Goal: Task Accomplishment & Management: Complete application form

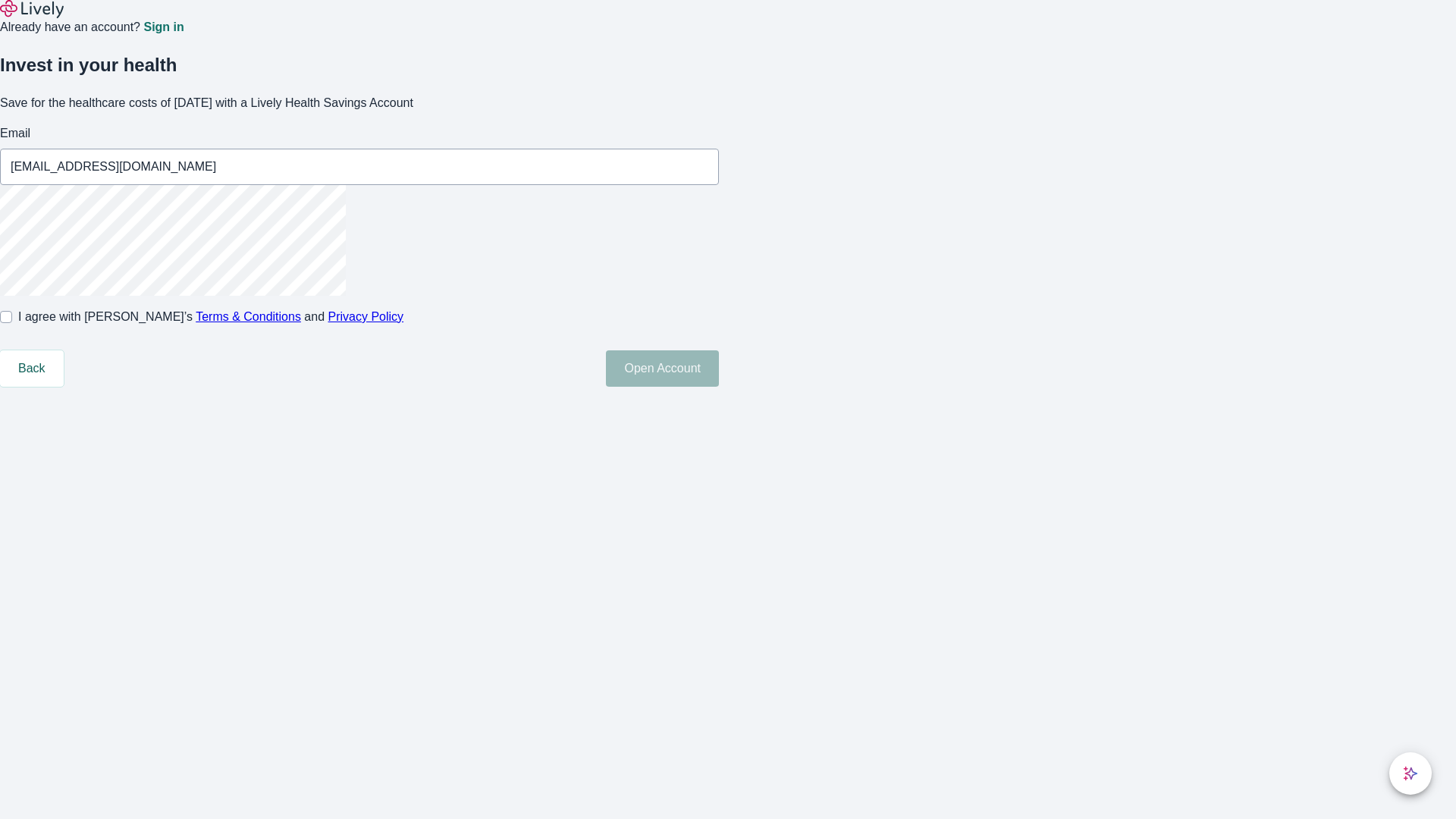
click at [12, 323] on input "I agree with Lively’s Terms & Conditions and Privacy Policy" at bounding box center [6, 317] width 12 height 12
checkbox input "true"
click at [719, 386] on button "Open Account" at bounding box center [662, 368] width 113 height 36
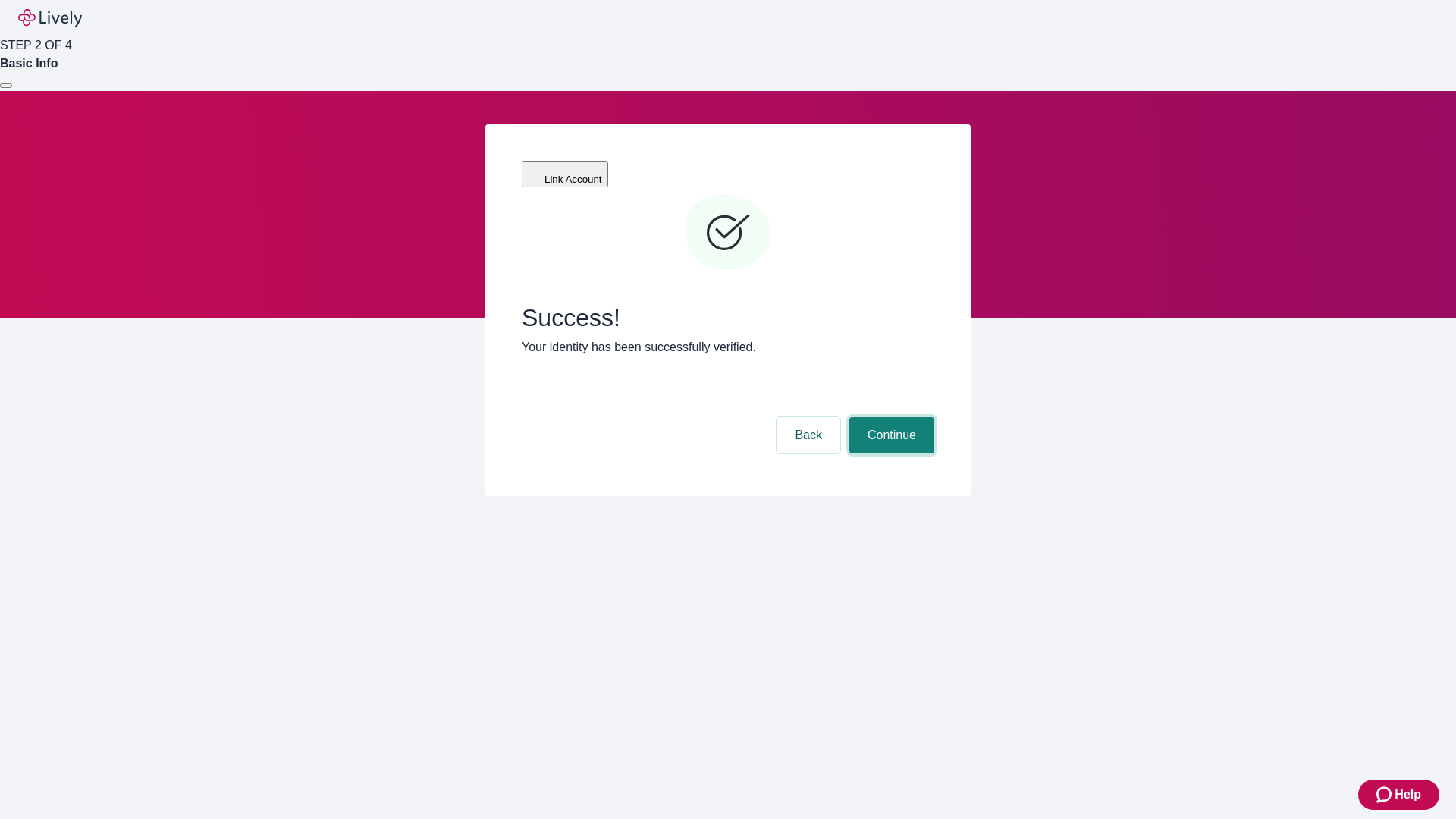
click at [889, 417] on button "Continue" at bounding box center [891, 435] width 85 height 36
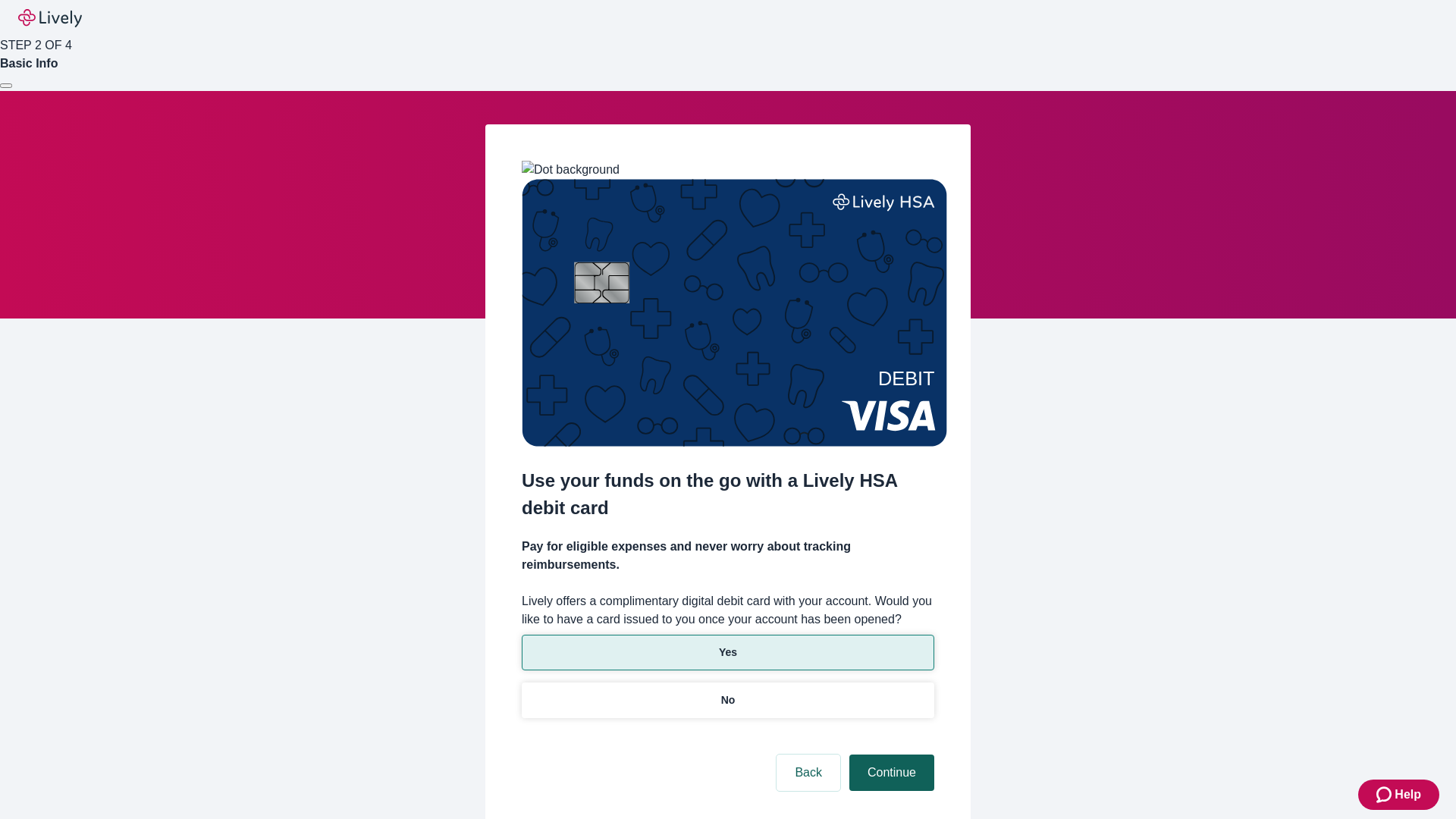
click at [727, 692] on p "No" at bounding box center [728, 700] width 15 height 16
click at [889, 754] on button "Continue" at bounding box center [891, 772] width 85 height 36
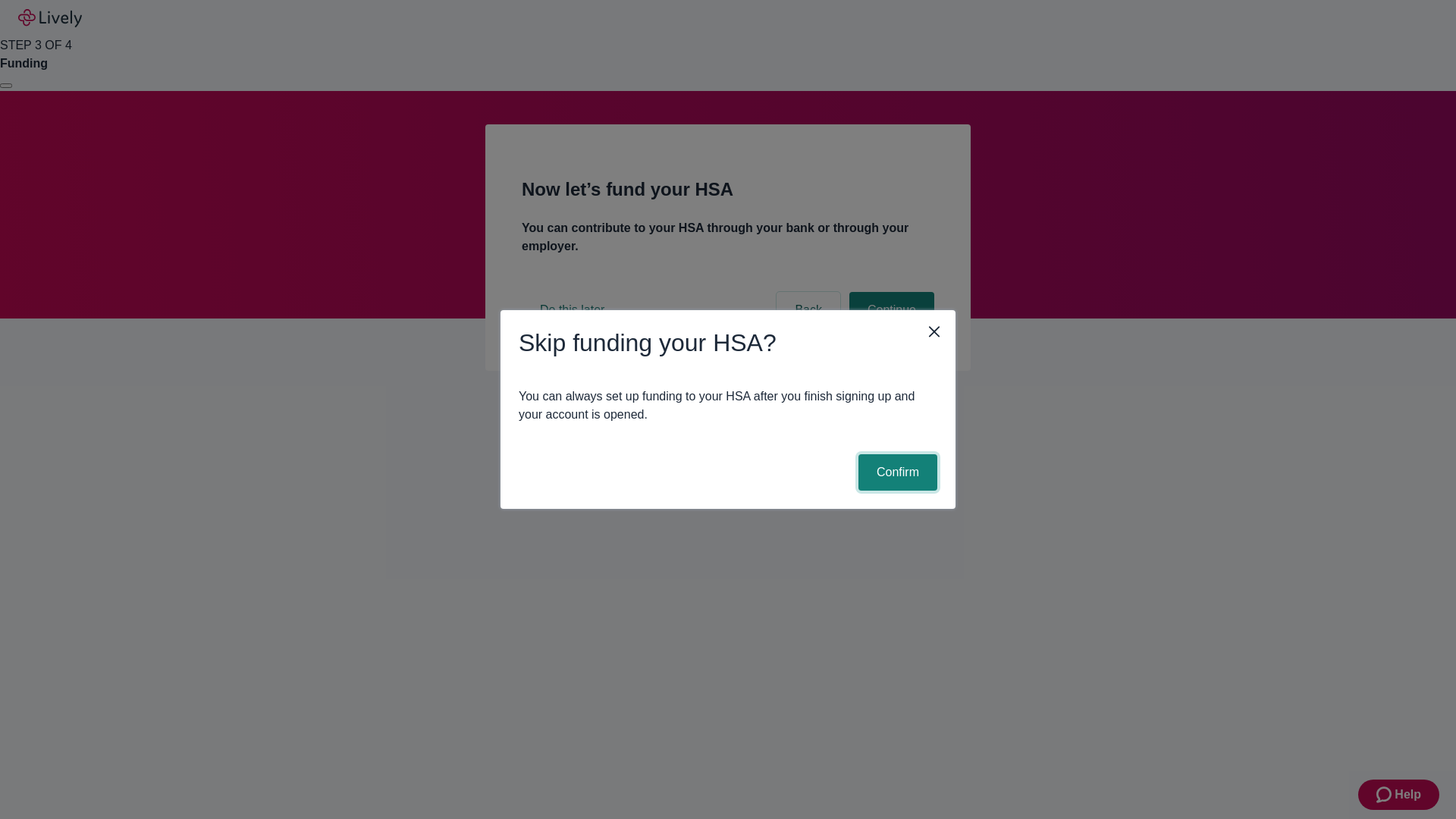
click at [896, 472] on button "Confirm" at bounding box center [898, 472] width 79 height 36
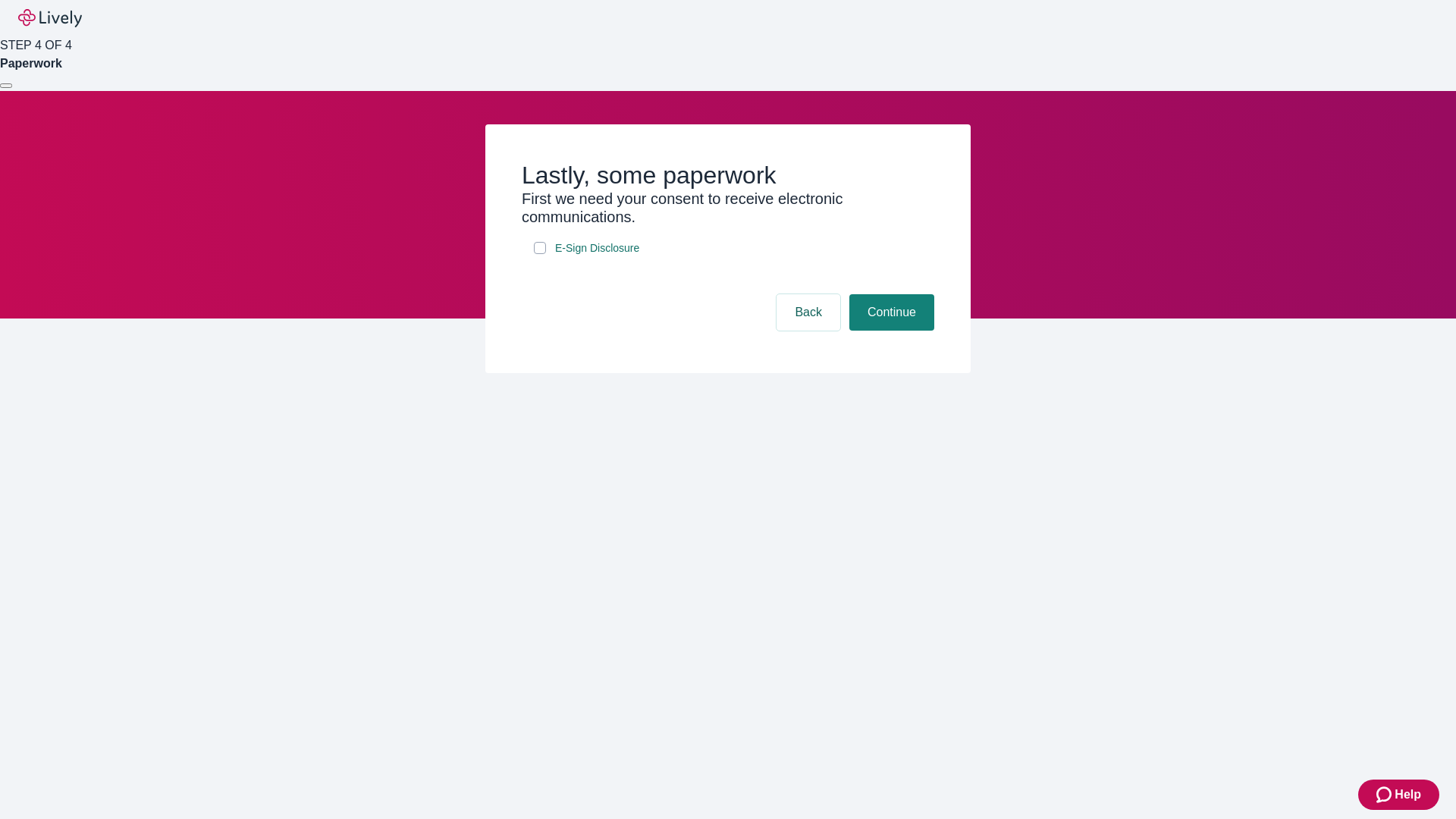
click at [540, 254] on input "E-Sign Disclosure" at bounding box center [539, 247] width 12 height 12
checkbox input "true"
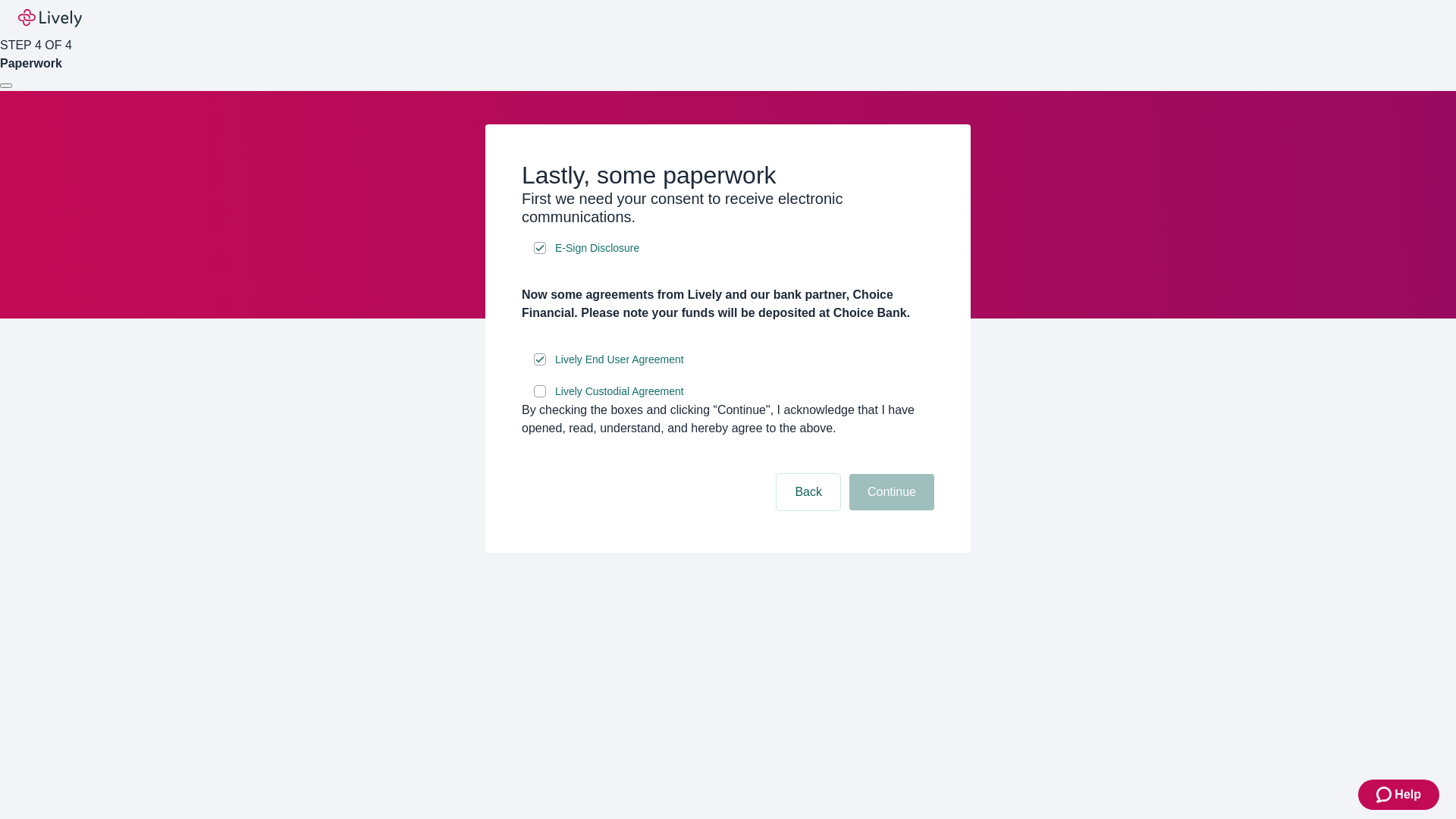
click at [540, 397] on input "Lively Custodial Agreement" at bounding box center [539, 391] width 12 height 12
checkbox input "true"
click at [889, 510] on button "Continue" at bounding box center [891, 492] width 85 height 36
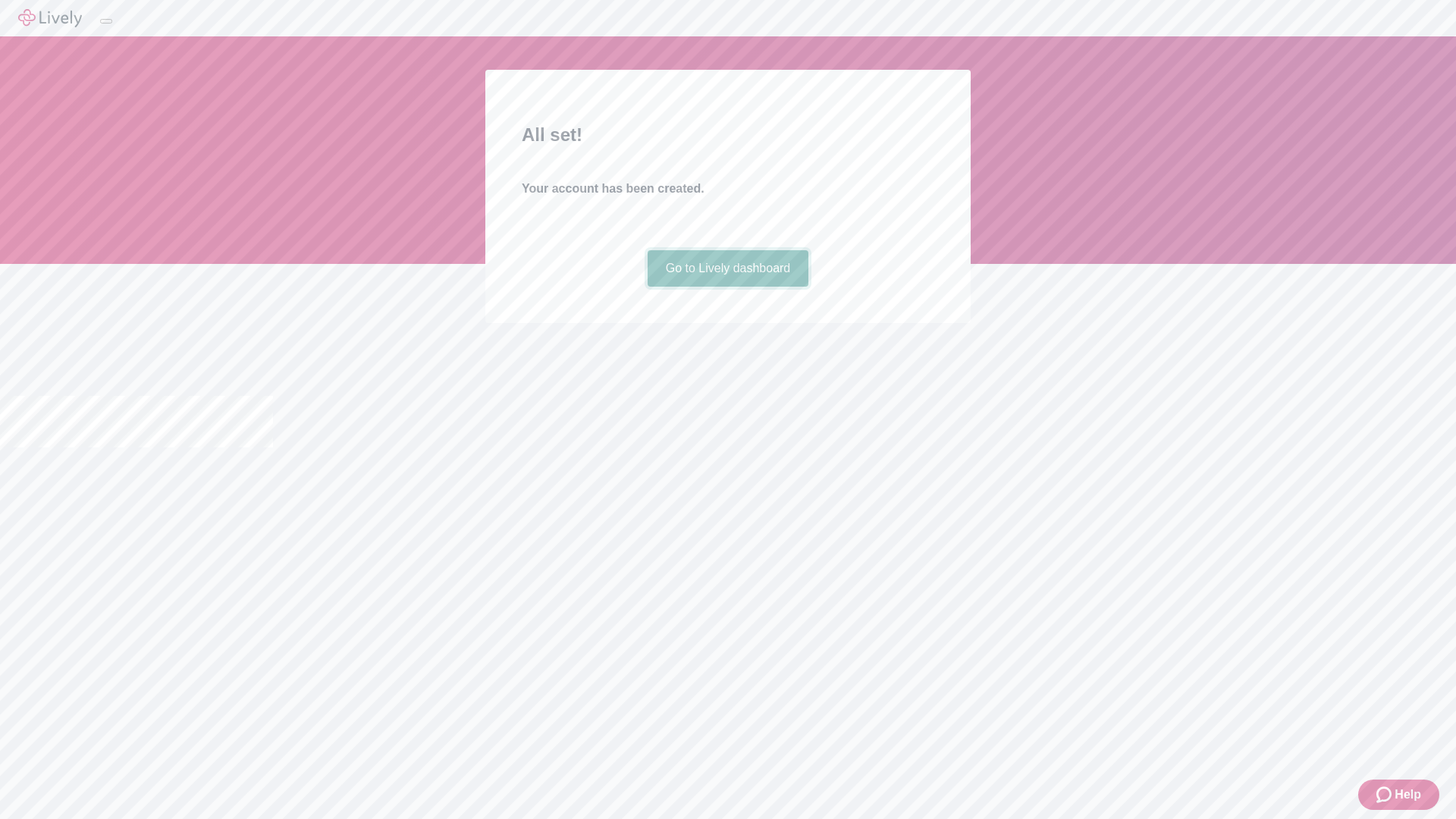
click at [727, 287] on link "Go to Lively dashboard" at bounding box center [728, 268] width 162 height 36
